Goal: Find specific page/section: Find specific page/section

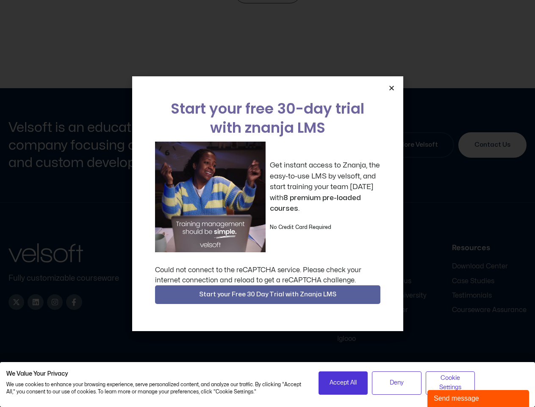
click at [267, 203] on div "Get instant access to Znanja, the easy-to-use LMS by velsoft, and start trainin…" at bounding box center [267, 197] width 225 height 111
click at [391, 88] on icon "Close" at bounding box center [391, 88] width 6 height 6
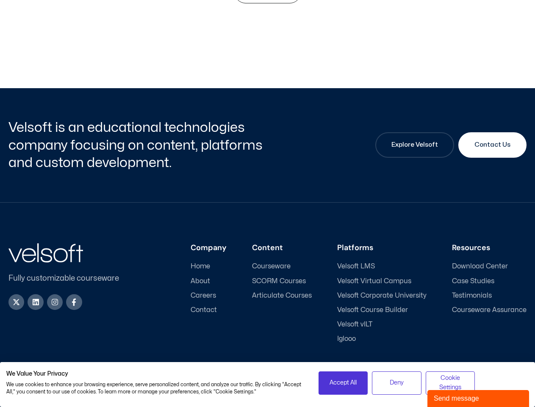
click at [268, 294] on div "Company Home About Careers Contact Content Courseware SCORM Courses Articulate …" at bounding box center [330, 293] width 394 height 100
click at [343, 383] on span "Accept All" at bounding box center [343, 382] width 27 height 9
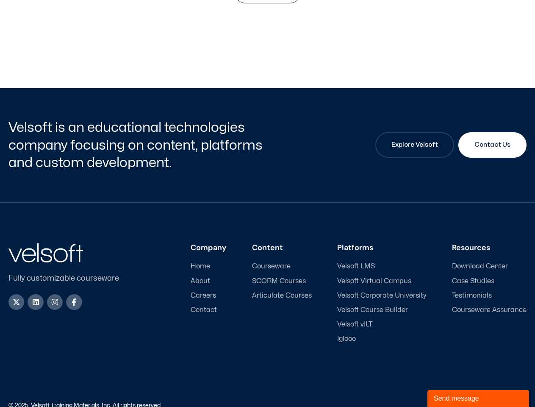
click at [397, 402] on div "Accessibility Policy | Privacy Policy" at bounding box center [397, 405] width 259 height 6
click at [450, 402] on link "Accessibility Policy" at bounding box center [453, 405] width 51 height 6
click at [478, 398] on div "Send message" at bounding box center [478, 398] width 89 height 10
